Goal: Task Accomplishment & Management: Manage account settings

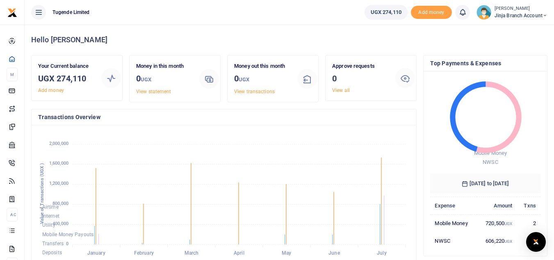
click at [505, 12] on span "Jinja branch account" at bounding box center [521, 15] width 53 height 7
click at [501, 46] on link "My profile" at bounding box center [515, 44] width 65 height 11
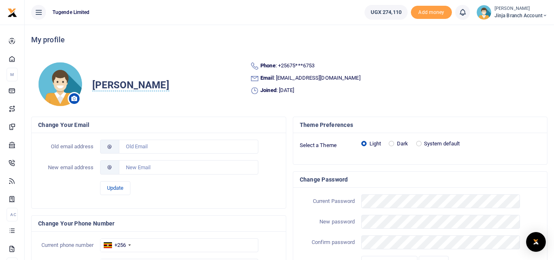
click at [503, 7] on small "[PERSON_NAME]" at bounding box center [521, 8] width 53 height 7
click at [514, 29] on link "Switch accounts" at bounding box center [515, 29] width 65 height 11
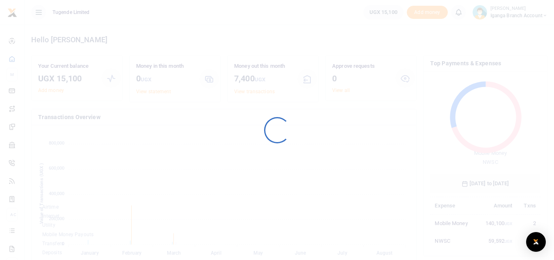
scroll to position [7, 7]
